Goal: Task Accomplishment & Management: Manage account settings

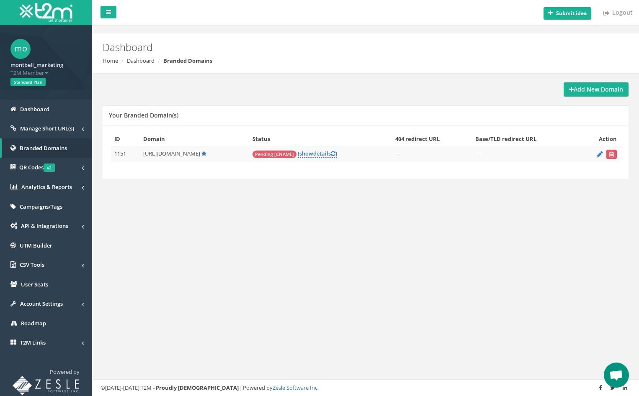
click at [350, 269] on div "Submit idea Logout Dashboard Home Dashboard Branded Domains Add New Domain Your…" at bounding box center [365, 198] width 547 height 396
click at [356, 264] on div "Submit idea Logout Dashboard Home Dashboard Branded Domains Add New Domain Your…" at bounding box center [365, 198] width 547 height 396
click at [313, 155] on span "show" at bounding box center [306, 154] width 14 height 8
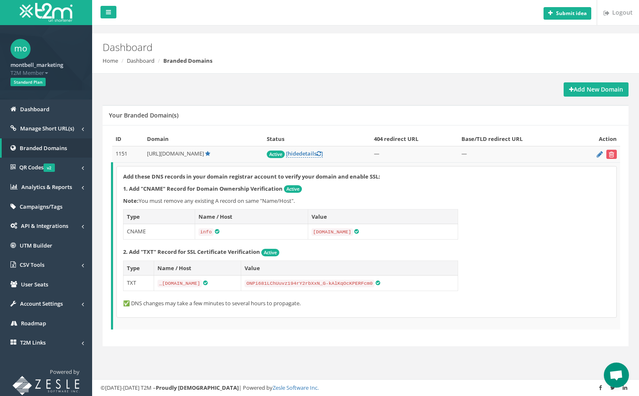
click at [568, 275] on div "Add these DNS records in your domain registrar account to verify your domain an…" at bounding box center [366, 242] width 499 height 151
click at [523, 357] on div "Add New Domain Your Branded Domain(s) ID Domain Status 404 redirect URL Base/TL…" at bounding box center [365, 224] width 534 height 300
click at [524, 357] on div "Add New Domain Your Branded Domain(s) ID Domain Status 404 redirect URL Base/TL…" at bounding box center [365, 224] width 534 height 300
click at [314, 155] on link "[ hide details ]" at bounding box center [304, 154] width 37 height 8
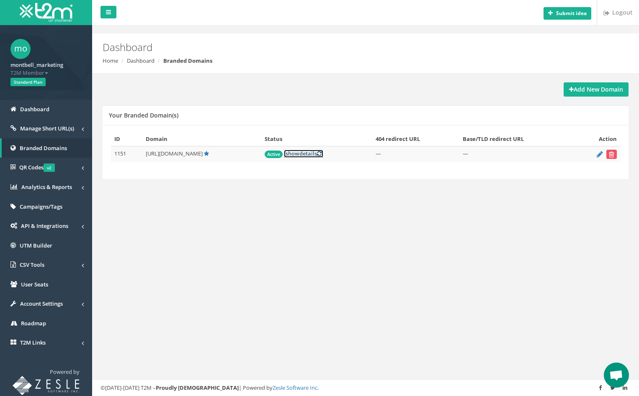
click at [314, 155] on link "[ show details ]" at bounding box center [303, 154] width 39 height 8
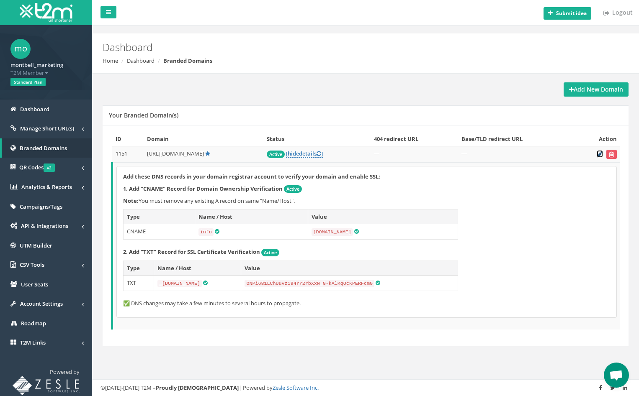
click at [598, 155] on icon at bounding box center [599, 153] width 6 height 5
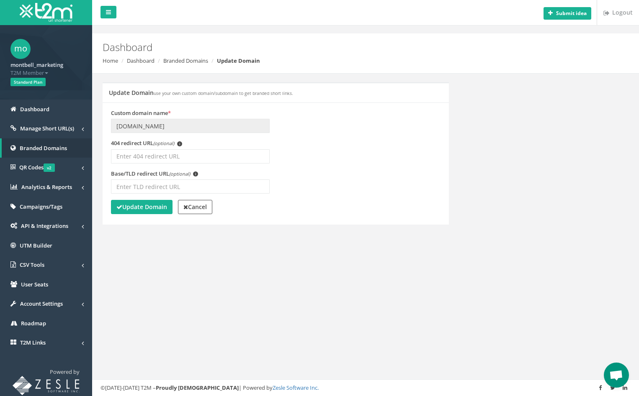
click at [536, 168] on div "Update Domain use your own custom domain/subdomain to get branded short links. …" at bounding box center [365, 158] width 538 height 153
click at [172, 279] on div "Submit idea Logout Dashboard Home Dashboard Branded Domains Update Domain Updat…" at bounding box center [365, 198] width 547 height 396
click at [37, 144] on span "Branded Domains" at bounding box center [43, 148] width 47 height 8
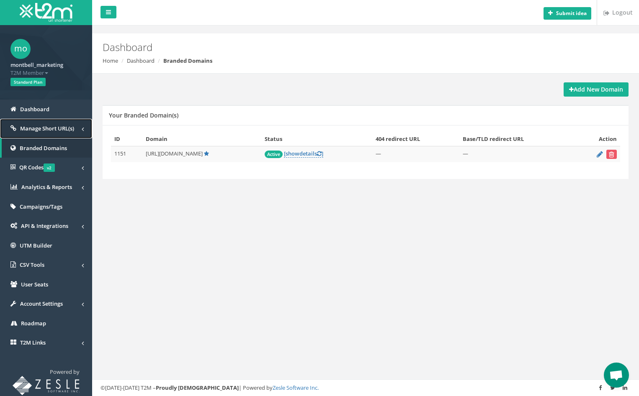
click at [40, 130] on span "Manage Short URL(s)" at bounding box center [47, 129] width 54 height 8
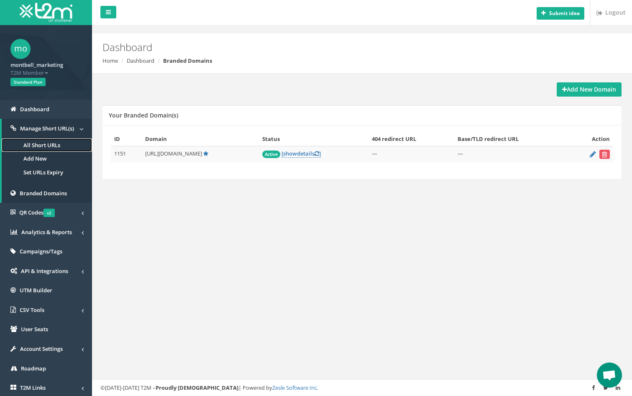
click at [38, 146] on link "All Short URLs" at bounding box center [47, 146] width 90 height 14
